Goal: Task Accomplishment & Management: Manage account settings

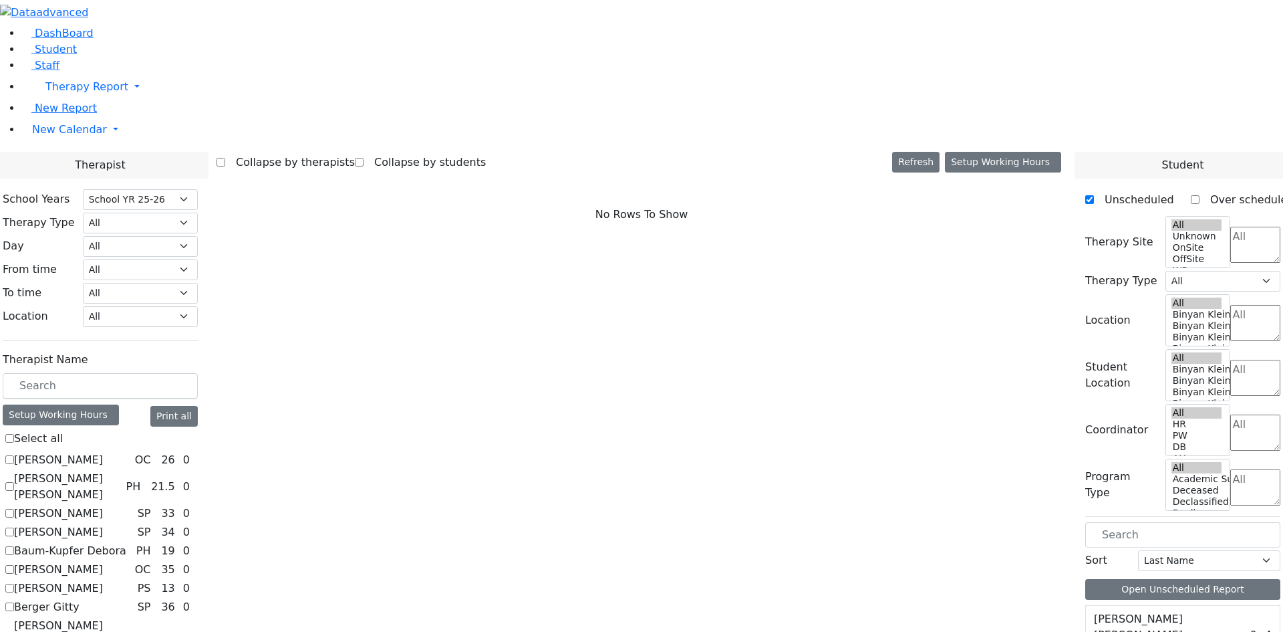
select select "212"
click at [69, 55] on link "Student" at bounding box center [48, 49] width 55 height 13
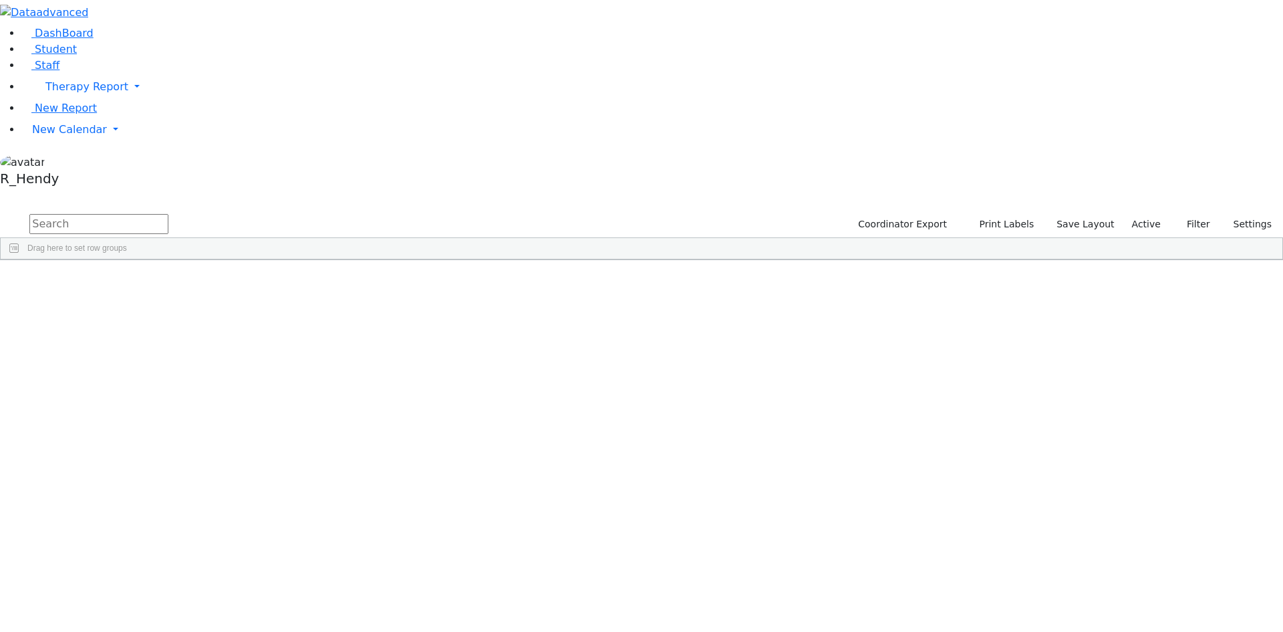
click at [129, 192] on aside "DashBoard Student Staff Therapy Report Student Old Calendar" at bounding box center [641, 96] width 1283 height 192
click at [111, 143] on link "New Calendar" at bounding box center [652, 129] width 1262 height 27
click at [66, 162] on span "Calendar" at bounding box center [53, 156] width 48 height 13
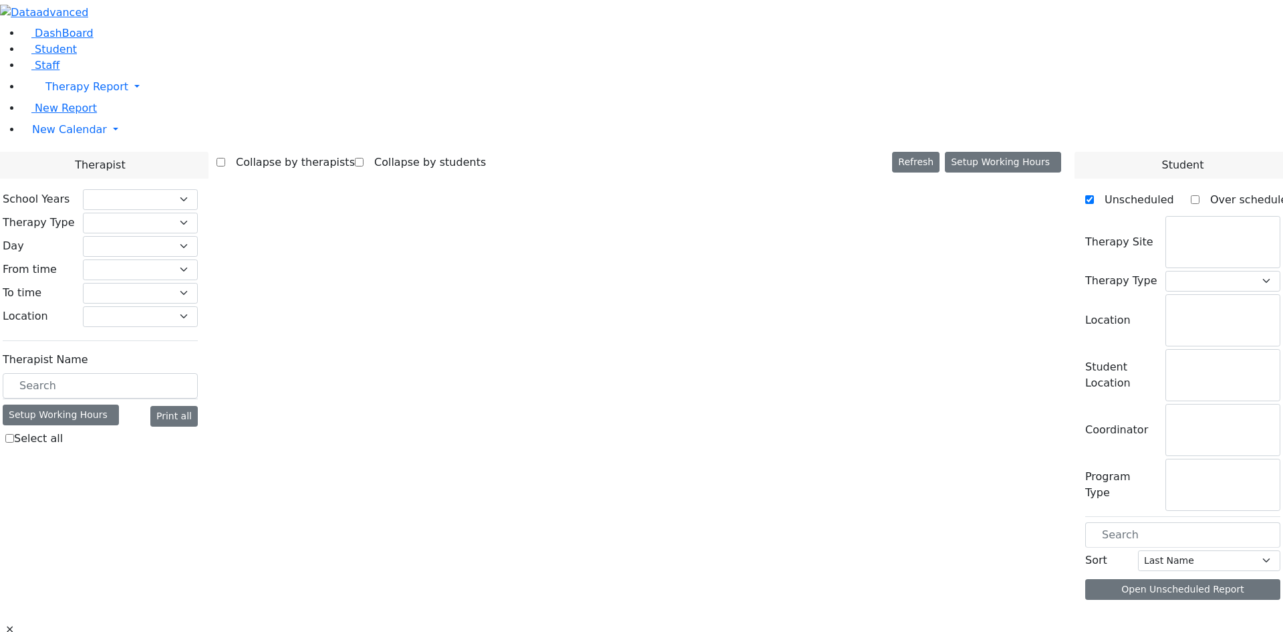
select select "212"
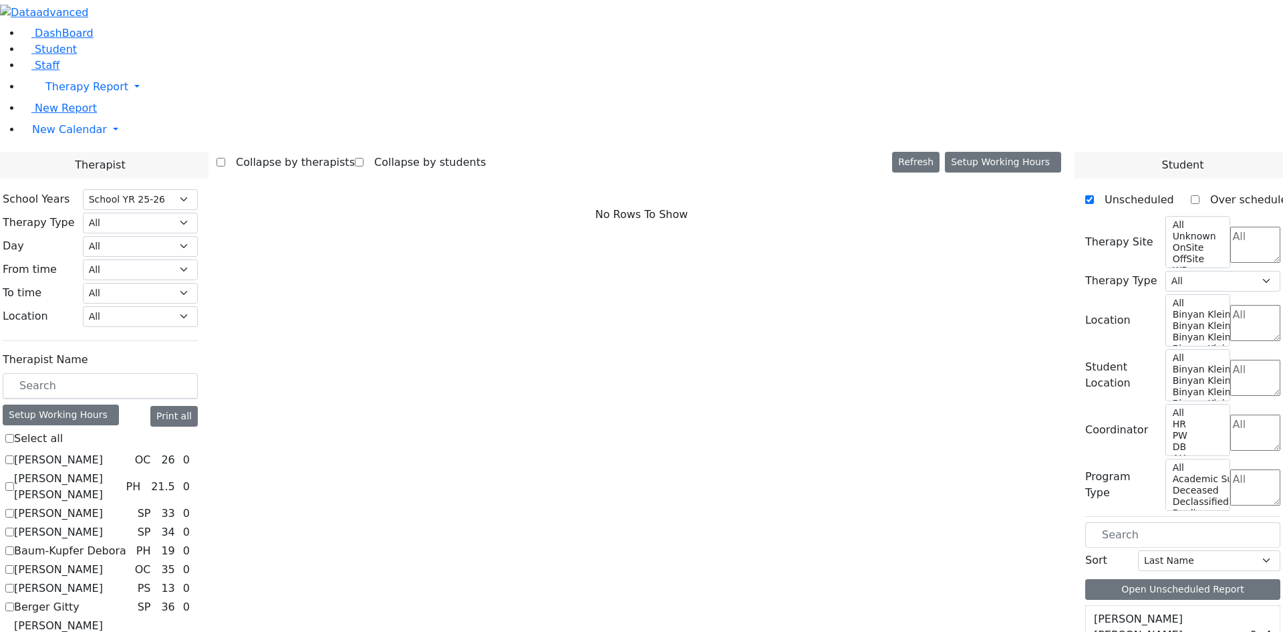
scroll to position [267, 0]
checkbox input "true"
select select "1"
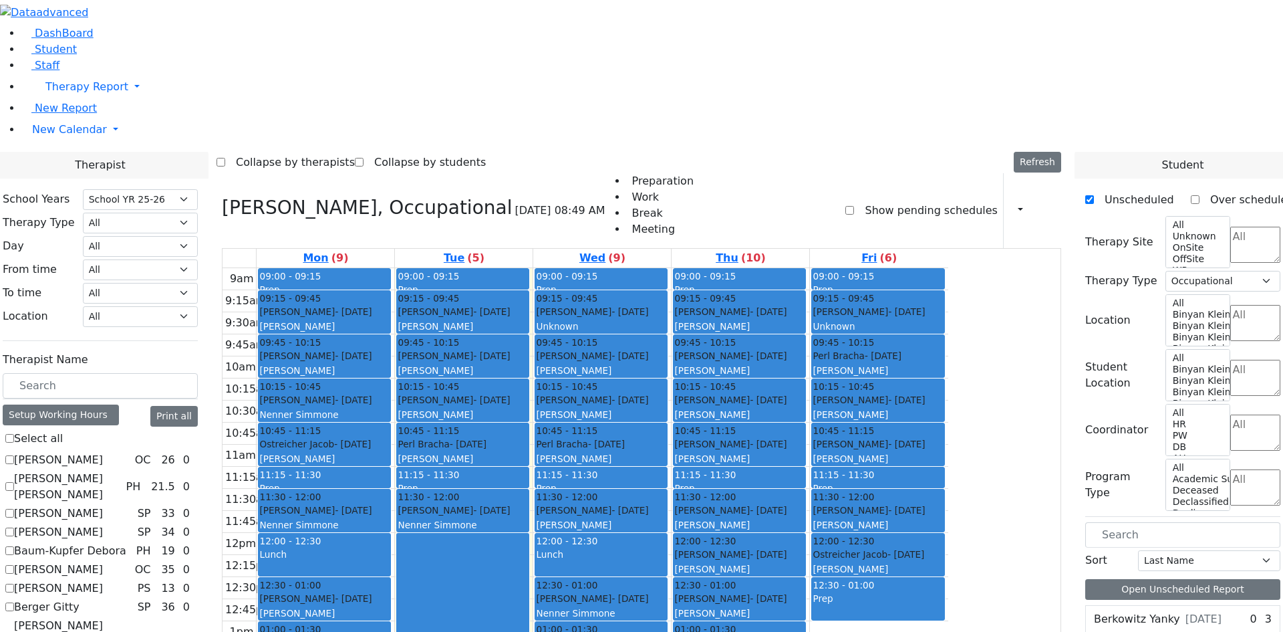
click at [528, 518] on div "Nenner Simmone" at bounding box center [463, 524] width 130 height 13
click at [459, 469] on span "11:15 - 11:30" at bounding box center [429, 474] width 62 height 11
click at [586, 291] on button "Delete Selected Schedule" at bounding box center [607, 295] width 132 height 21
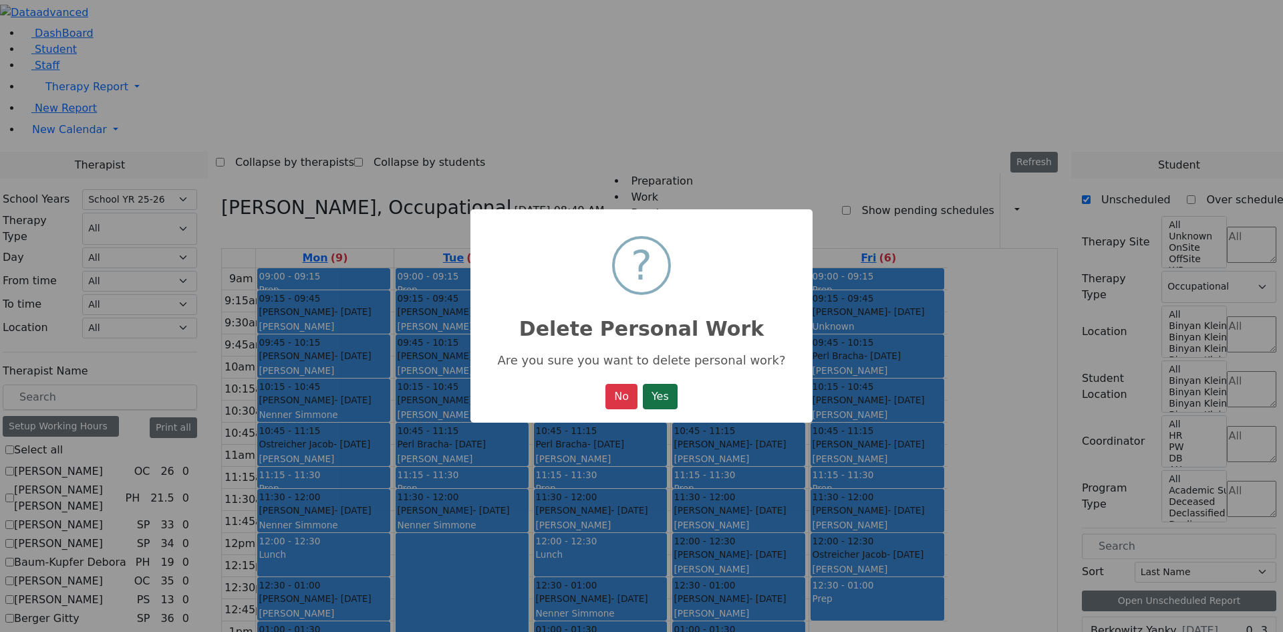
click at [661, 409] on button "Yes" at bounding box center [660, 396] width 35 height 25
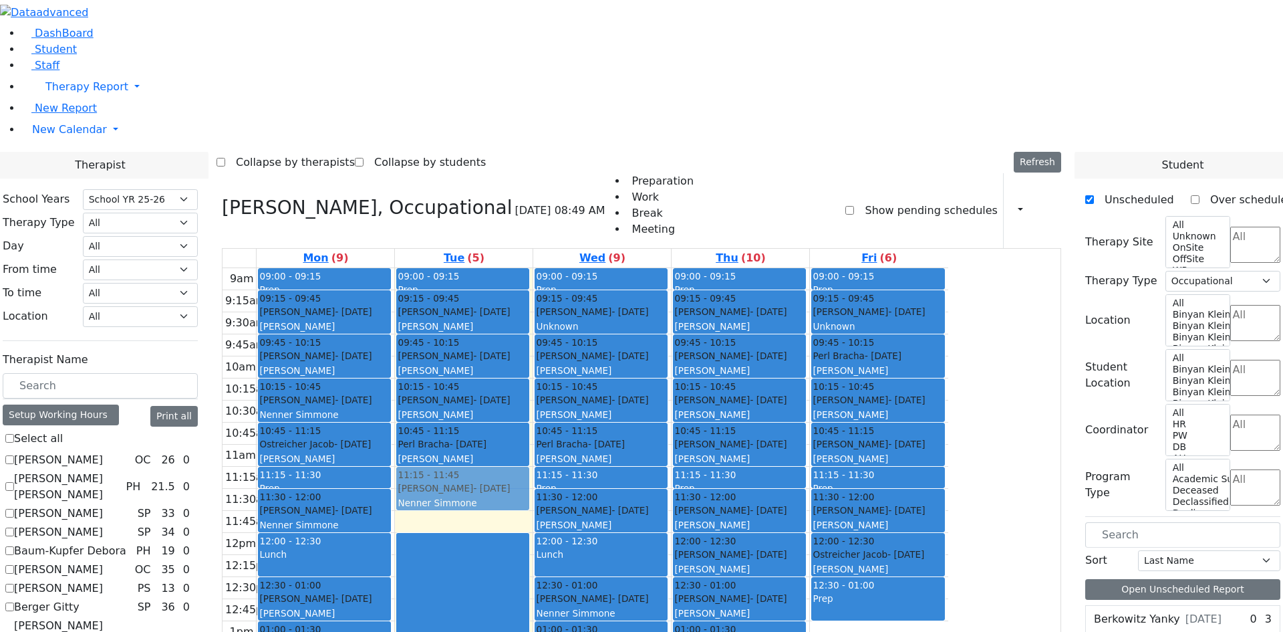
drag, startPoint x: 610, startPoint y: 322, endPoint x: 605, endPoint y: 300, distance: 21.9
click at [533, 300] on div "09:00 - 09:15 Prep 09:15 - 09:45 Schonbrun Isaac - 02/21/2021 Grossbaum, Chaya …" at bounding box center [464, 532] width 138 height 529
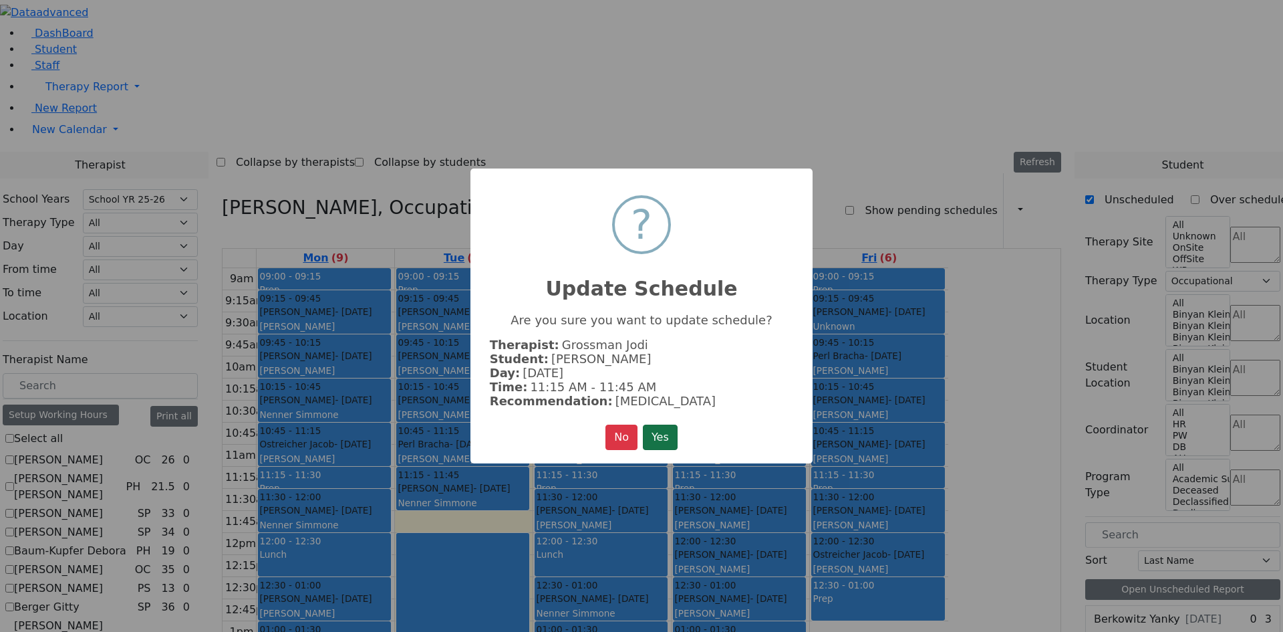
click at [656, 427] on button "Yes" at bounding box center [660, 436] width 35 height 25
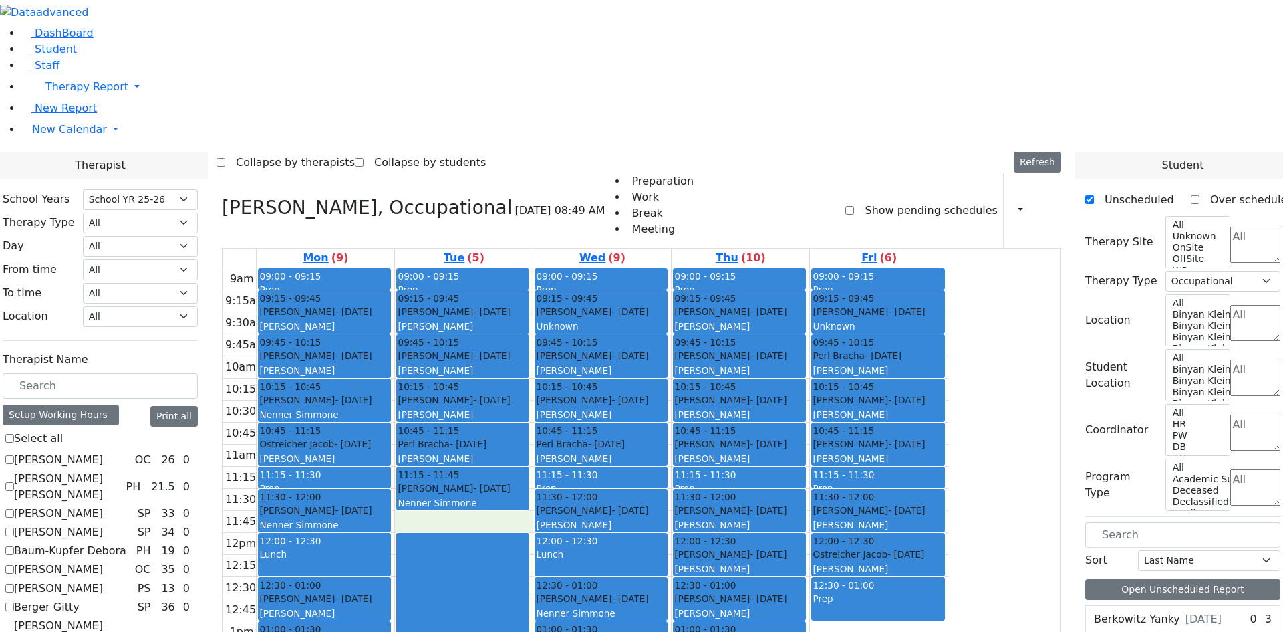
click at [547, 336] on div "9am 9:15am 9:30am 9:45am 10am 10:15am 10:30am 10:45am 11am 11:15am 11:30am 11:4…" at bounding box center [586, 532] width 726 height 529
click at [54, 55] on span "Student" at bounding box center [56, 49] width 42 height 13
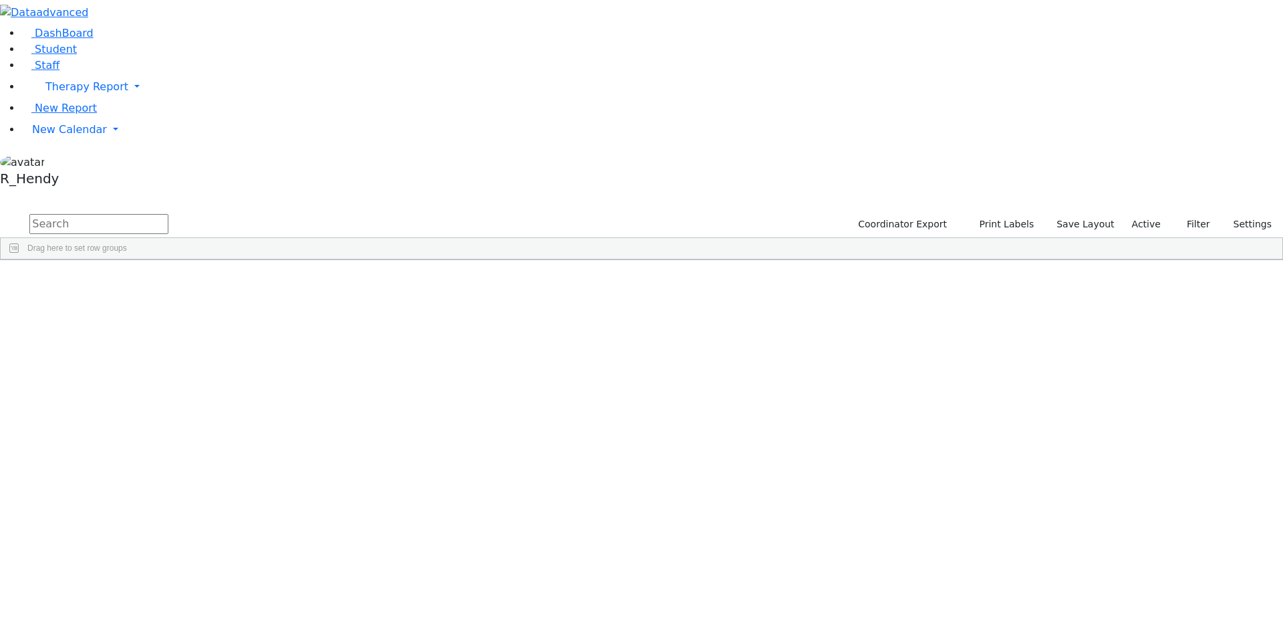
click at [168, 214] on input "text" at bounding box center [98, 224] width 139 height 20
type input "yisro"
click at [255, 338] on div "Yisroel" at bounding box center [212, 347] width 84 height 19
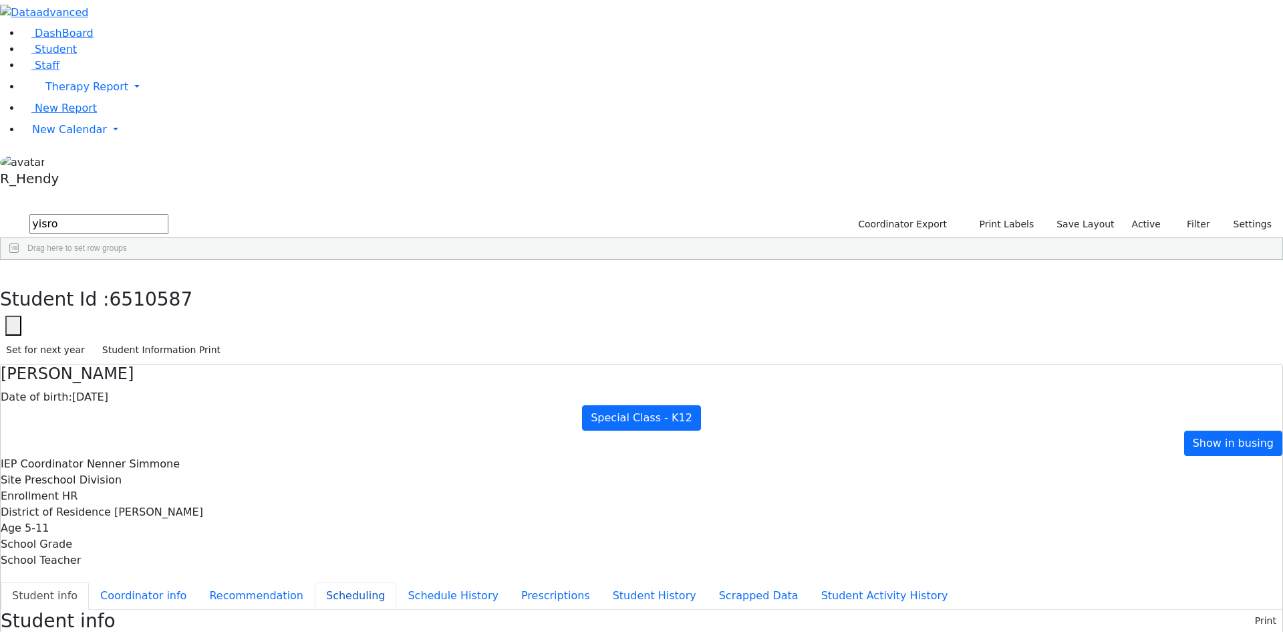
click at [316, 582] on button "Scheduling" at bounding box center [356, 596] width 82 height 28
click at [6, 270] on use "button" at bounding box center [6, 270] width 0 height 0
drag, startPoint x: 436, startPoint y: 491, endPoint x: 449, endPoint y: 481, distance: 16.2
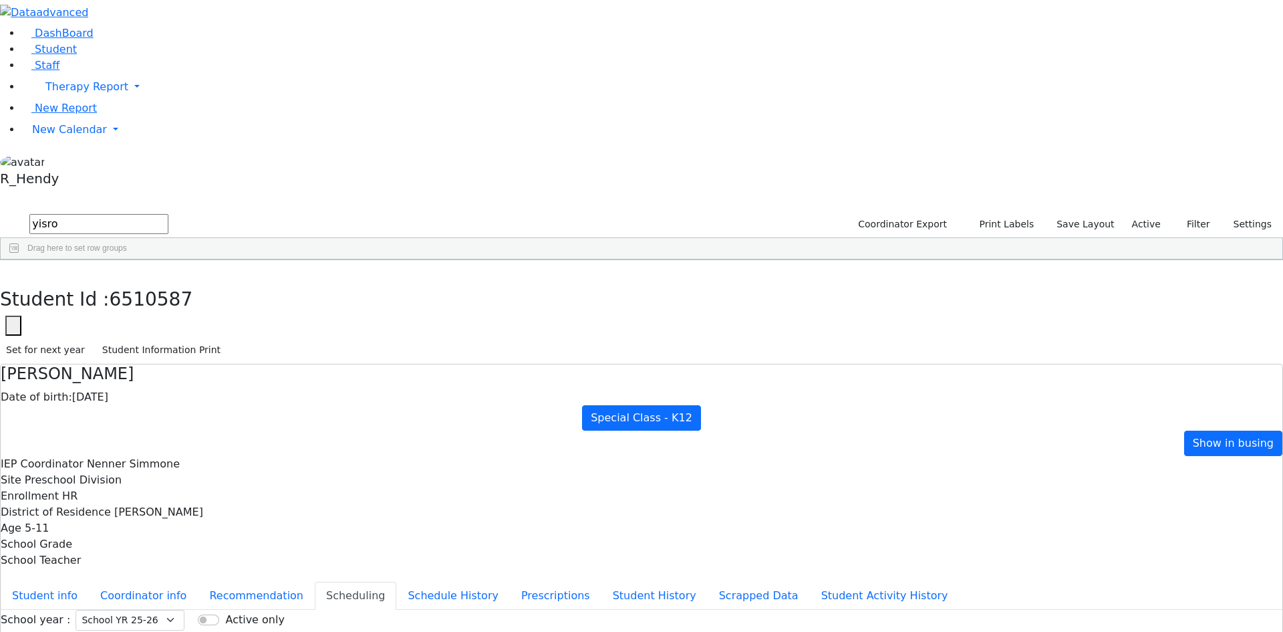
click at [439, 487] on div "6509948 Schwartz Dovid 05/22/2018 Unknown Other Transportation Kiryas Joel UFSD…" at bounding box center [635, 459] width 1268 height 356
click at [310, 491] on div "6509948 Schwartz Dovid 05/22/2018 Unknown Other Transportation Kiryas Joel UFSD…" at bounding box center [635, 459] width 1268 height 356
click at [44, 143] on link "New Calendar" at bounding box center [652, 129] width 1262 height 27
click at [59, 162] on span "Calendar" at bounding box center [53, 156] width 48 height 13
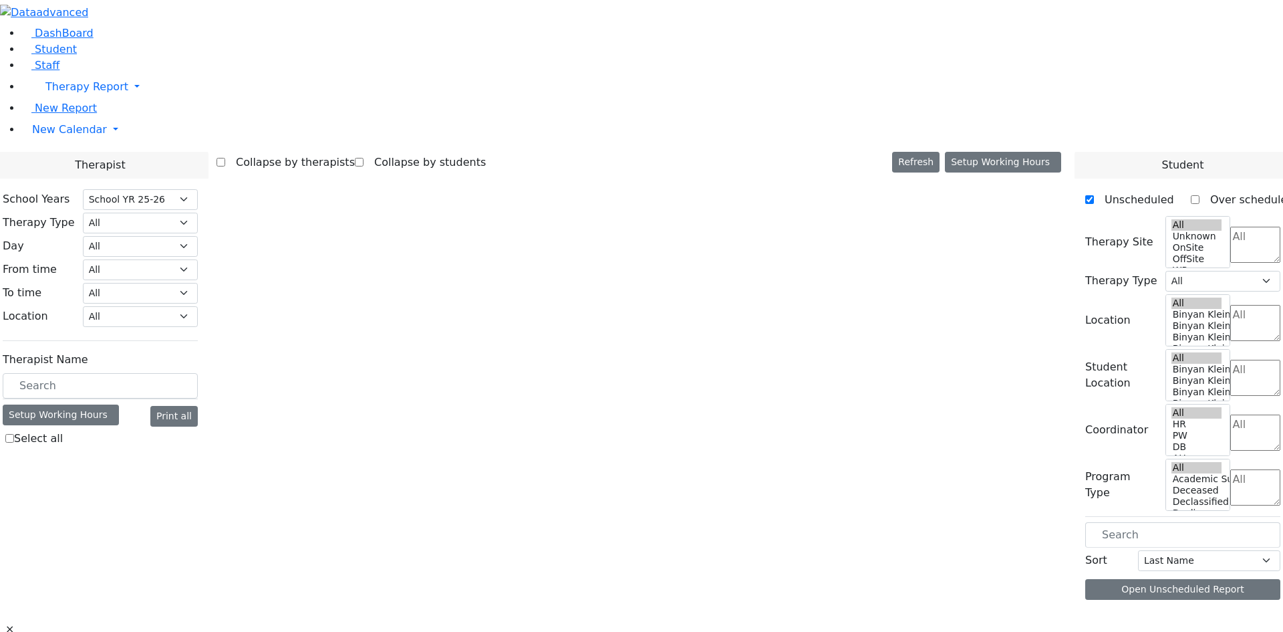
select select "212"
select select "1"
